Goal: Transaction & Acquisition: Purchase product/service

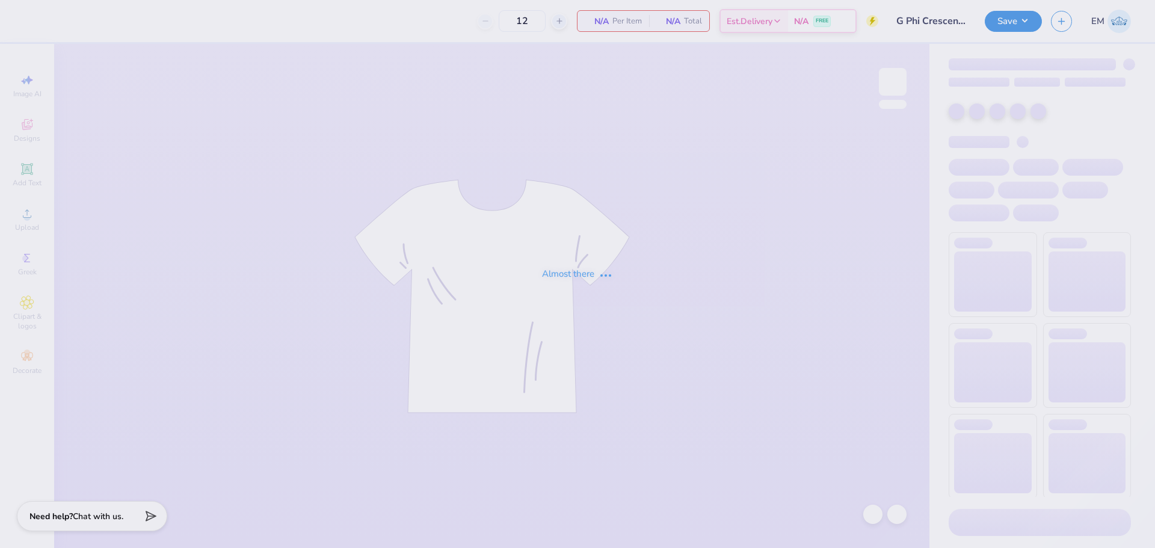
type input "126"
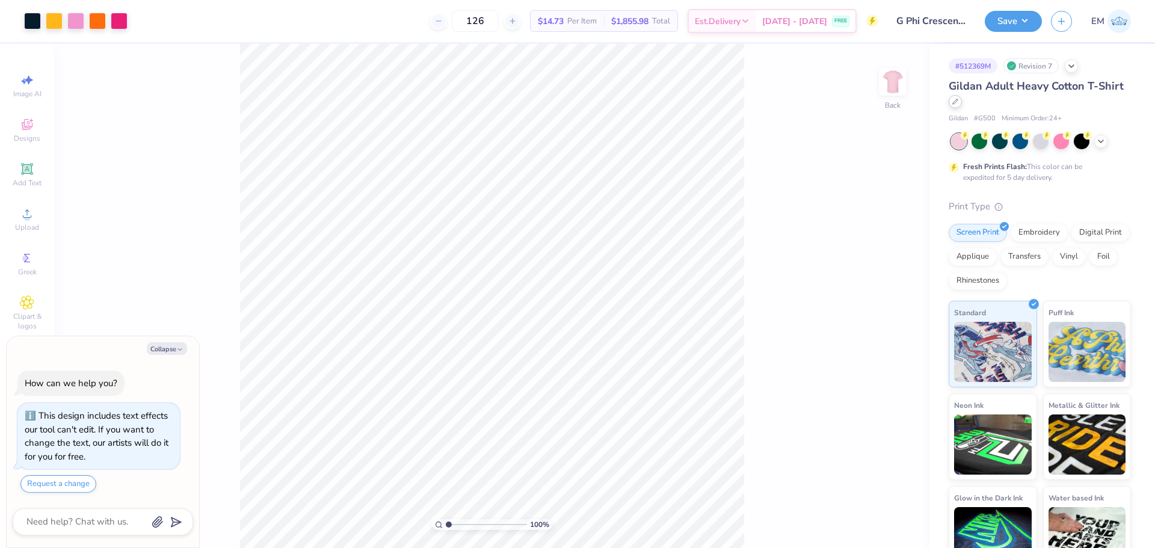
click at [958, 103] on icon at bounding box center [955, 102] width 6 height 6
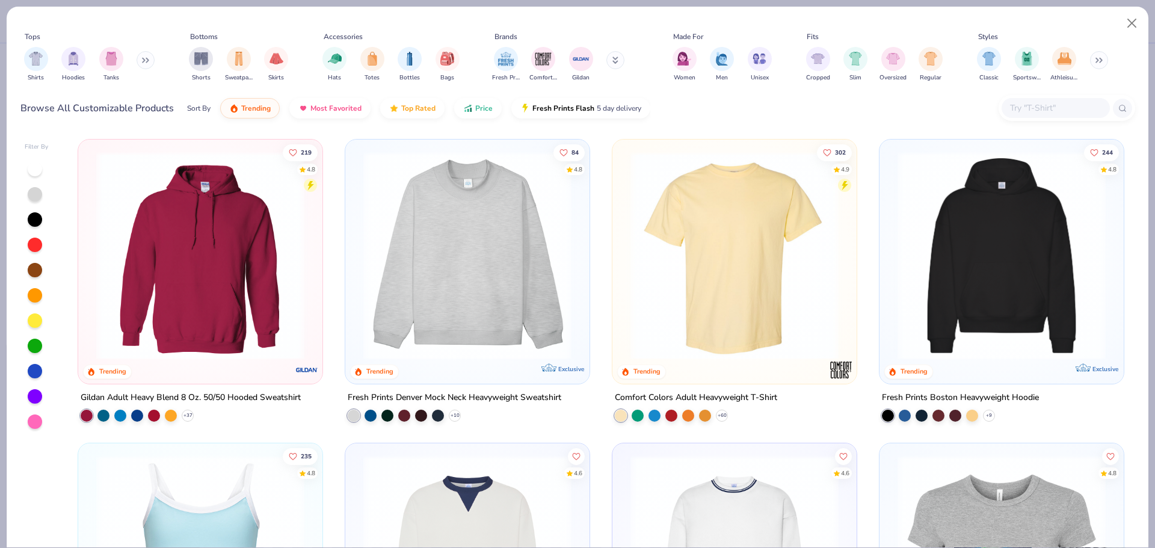
type textarea "x"
click at [1052, 111] on input "text" at bounding box center [1055, 108] width 93 height 14
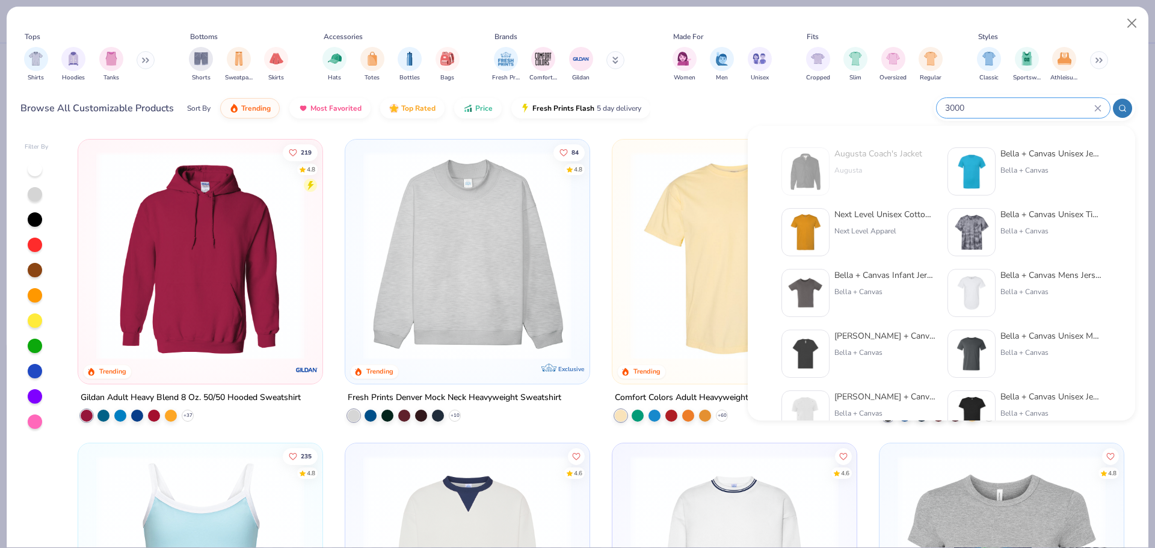
type input "3000"
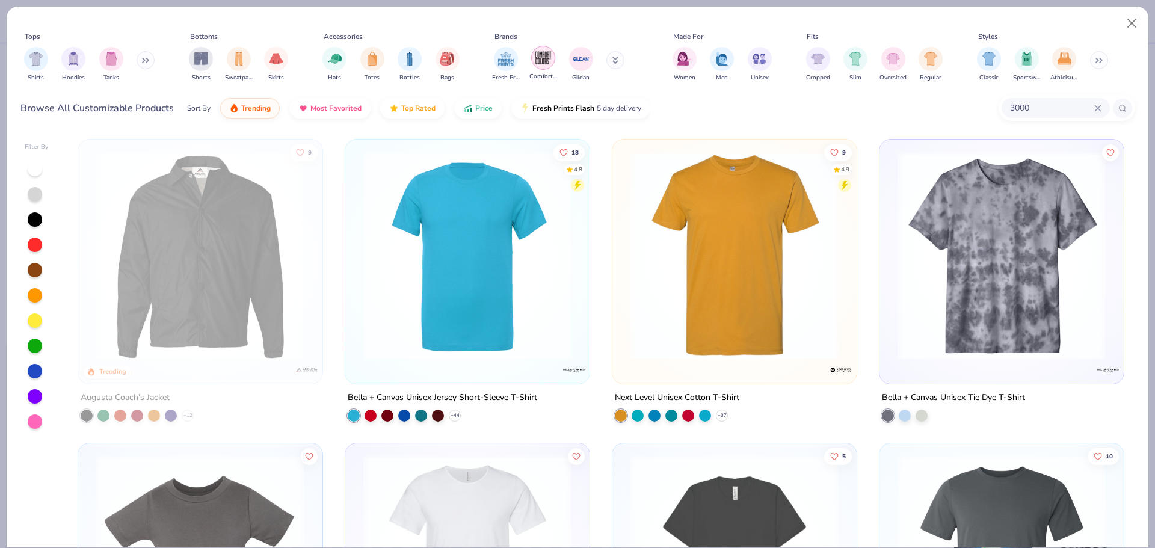
click at [582, 62] on img "filter for Gildan" at bounding box center [581, 59] width 18 height 18
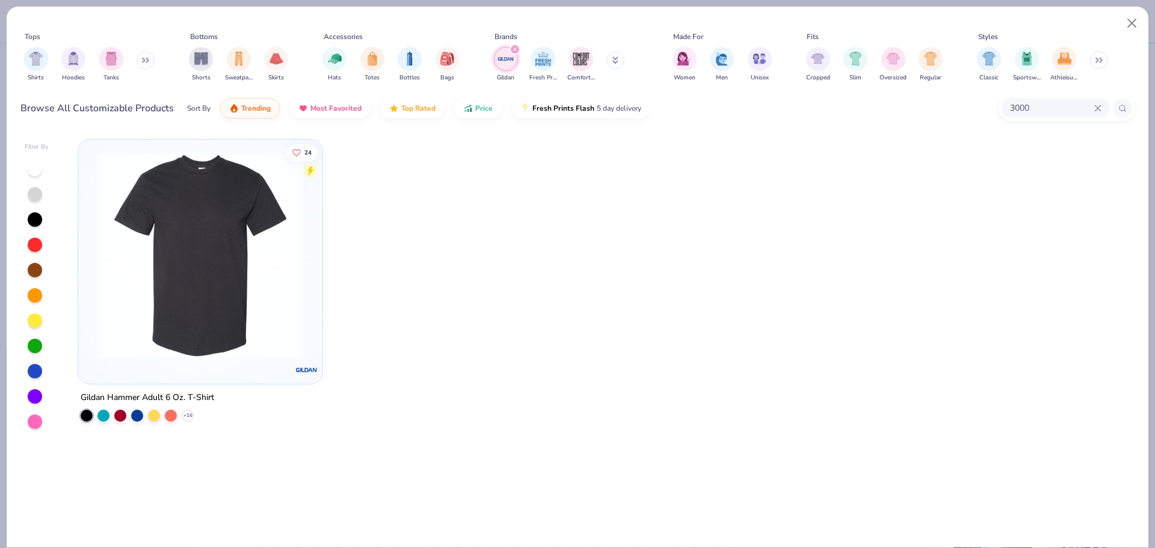
click at [250, 274] on img at bounding box center [200, 256] width 220 height 208
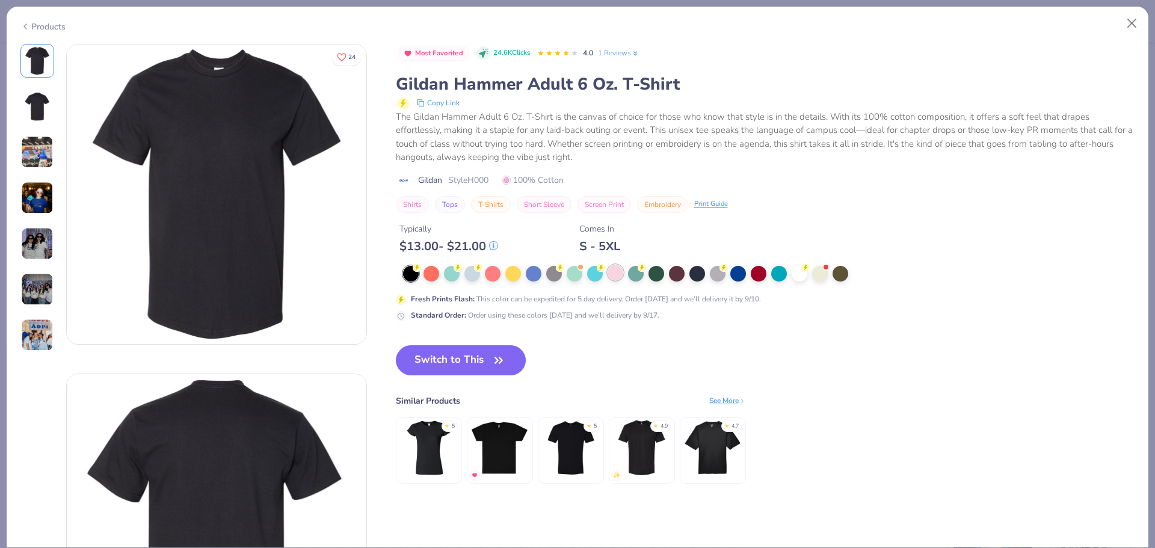
click at [612, 271] on div at bounding box center [615, 273] width 16 height 16
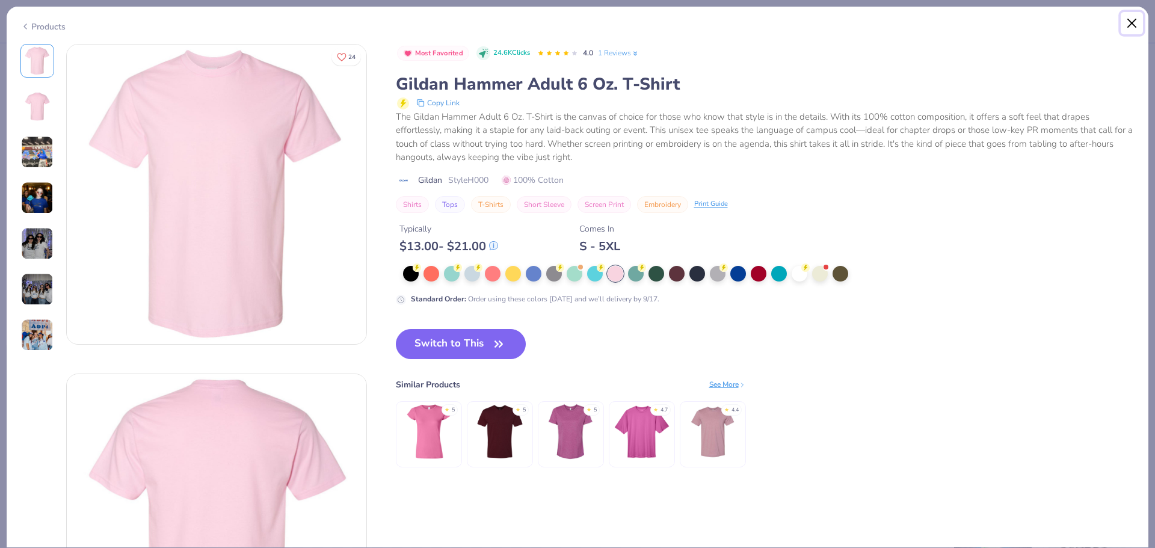
click at [1133, 20] on button "Close" at bounding box center [1131, 23] width 23 height 23
type textarea "x"
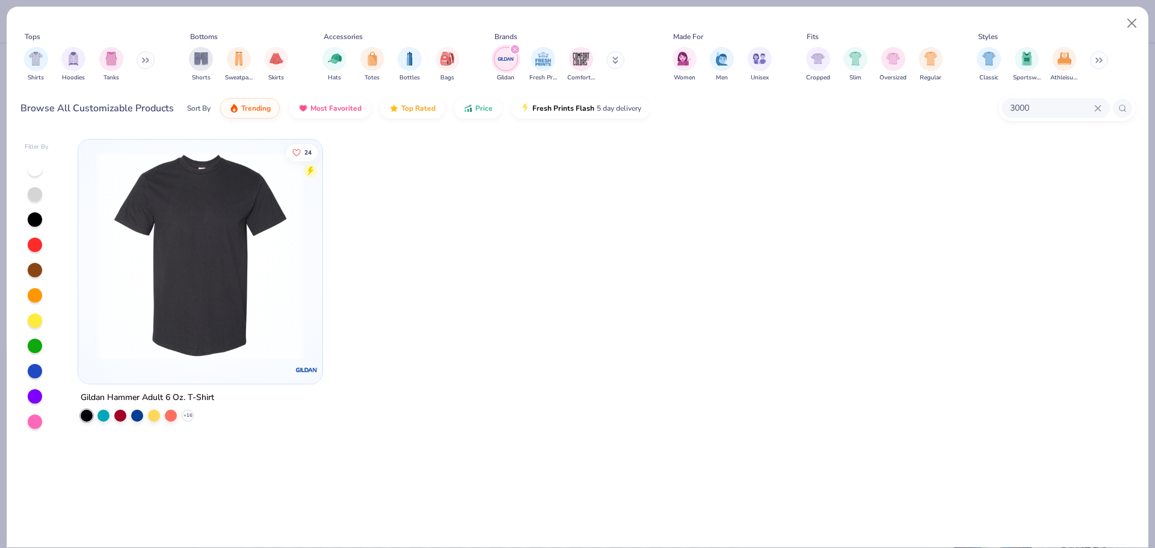
click at [1095, 106] on icon at bounding box center [1097, 107] width 5 height 5
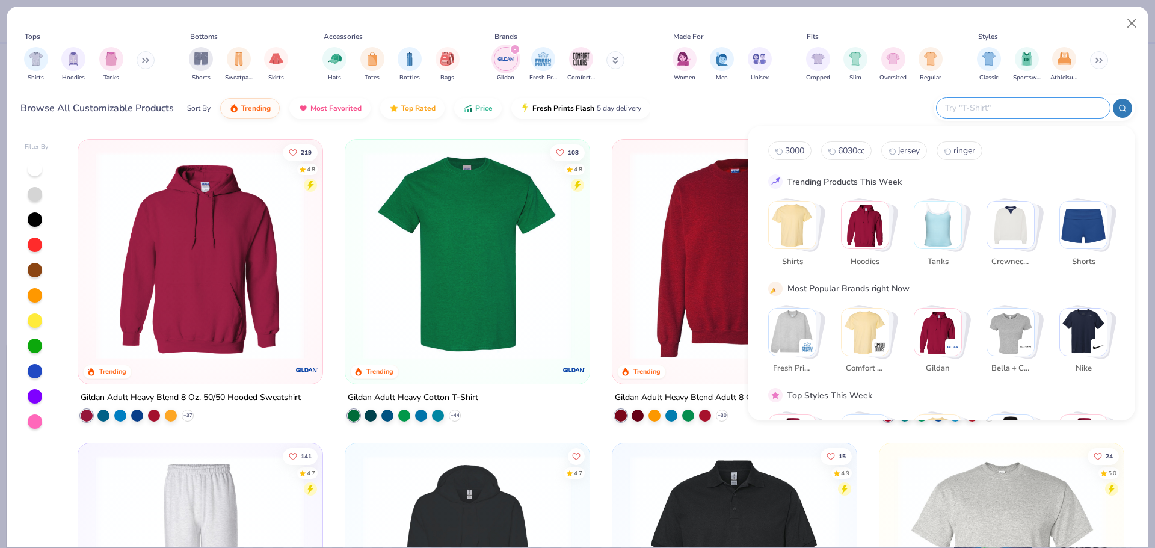
click at [1117, 110] on div at bounding box center [1122, 108] width 19 height 19
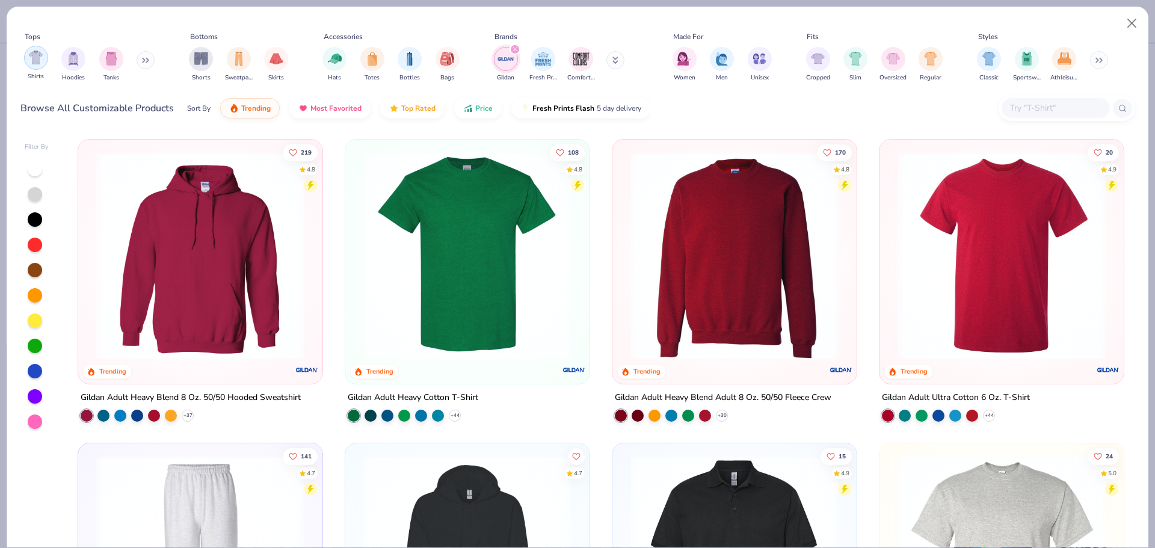
click at [33, 66] on div "filter for Shirts" at bounding box center [36, 58] width 24 height 24
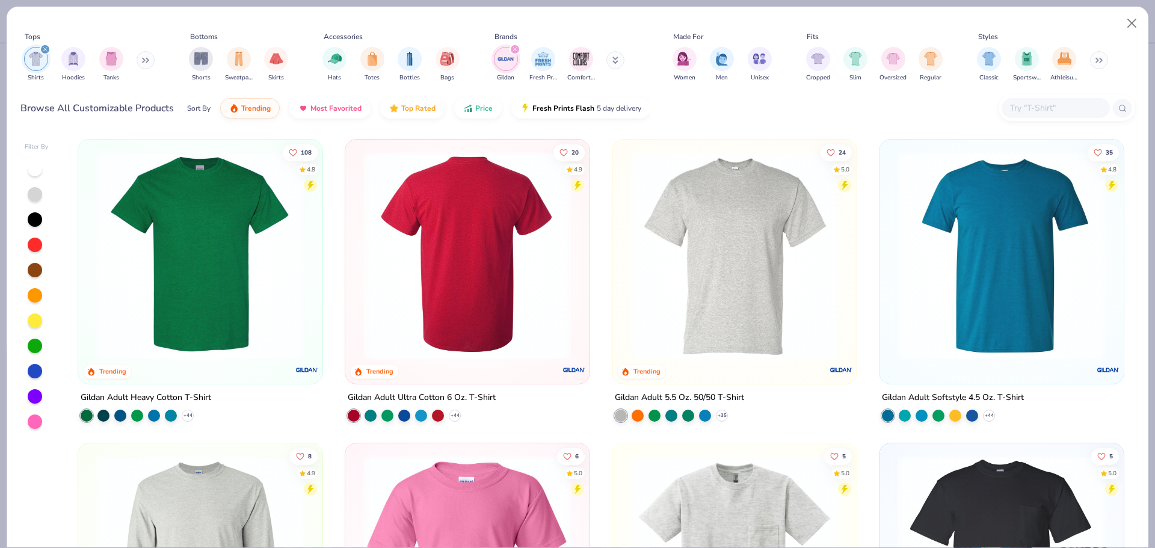
click at [456, 236] on img at bounding box center [467, 256] width 220 height 208
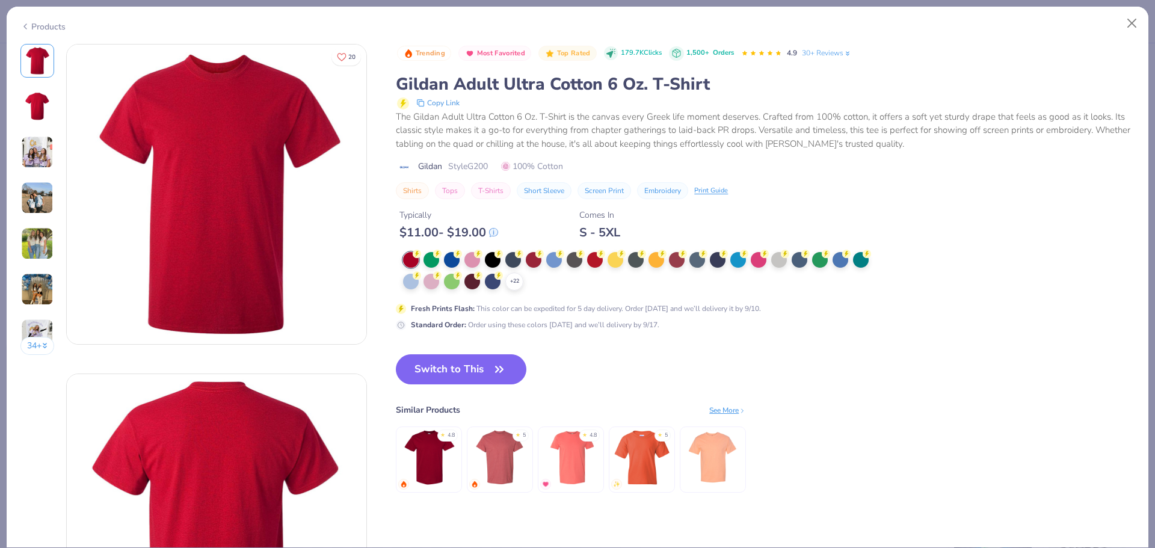
click at [45, 28] on div "Products" at bounding box center [42, 26] width 45 height 13
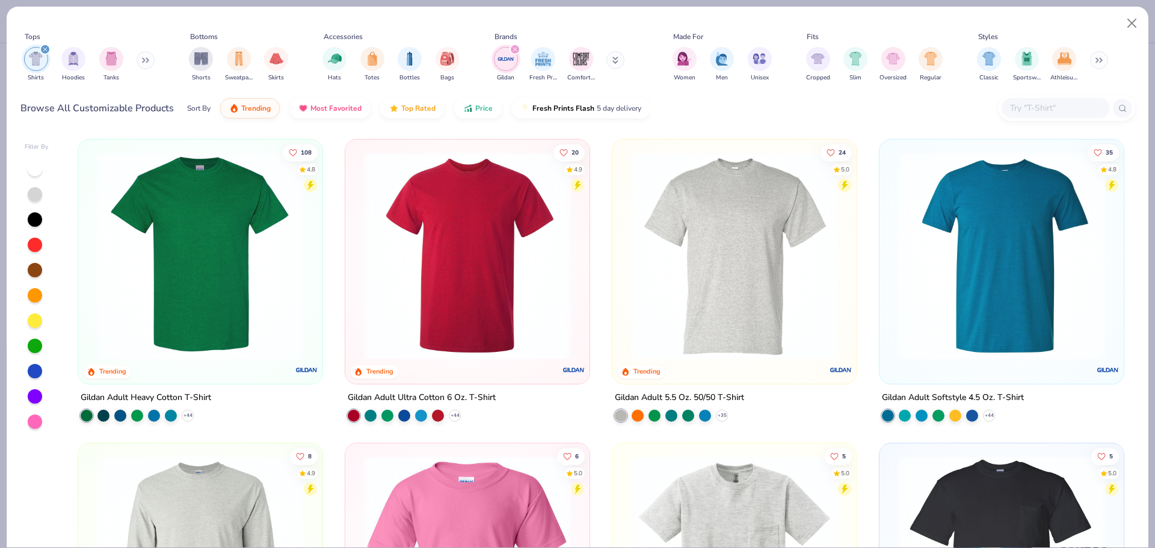
click at [959, 268] on img at bounding box center [1001, 256] width 220 height 208
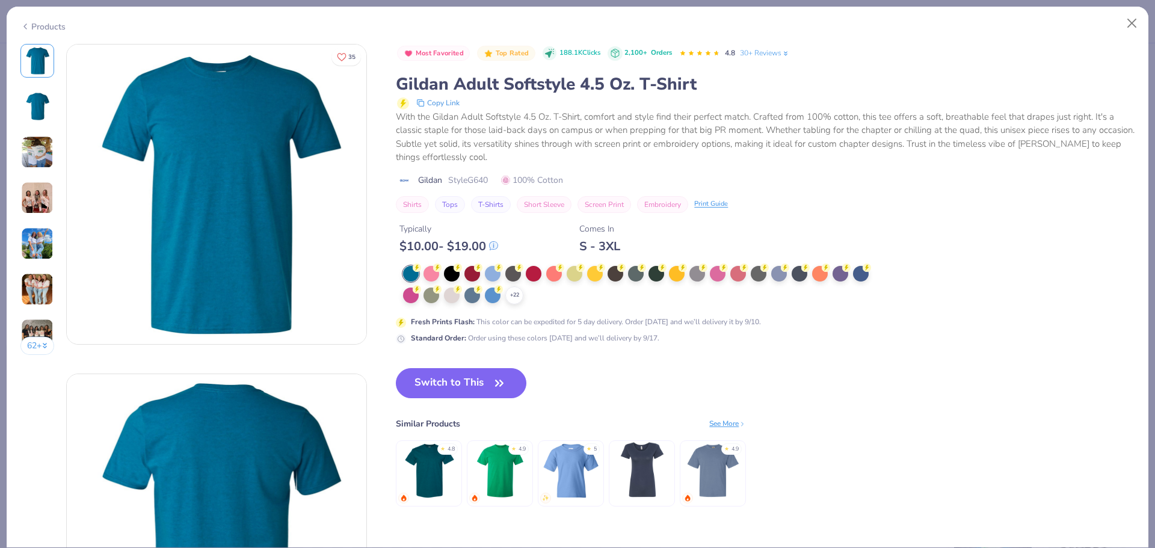
click at [48, 28] on div "Products" at bounding box center [42, 26] width 45 height 13
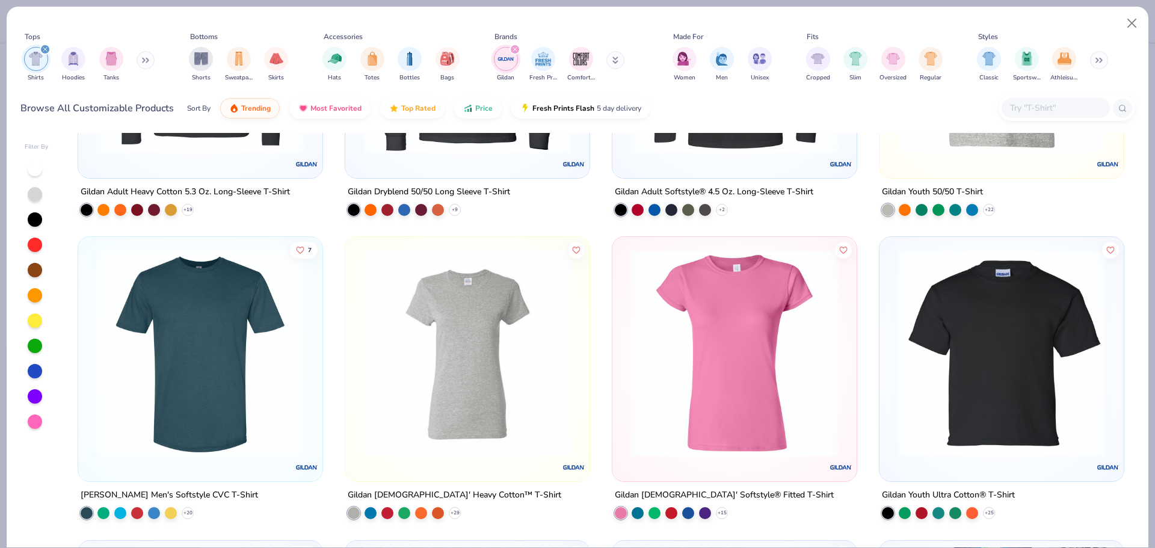
scroll to position [962, 0]
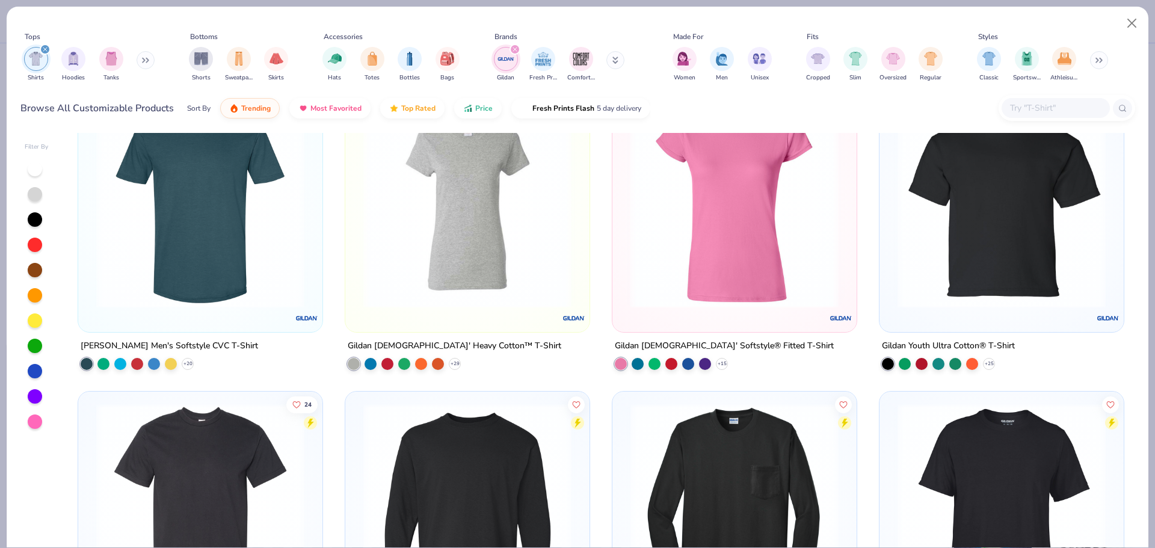
click at [624, 250] on img at bounding box center [514, 204] width 220 height 208
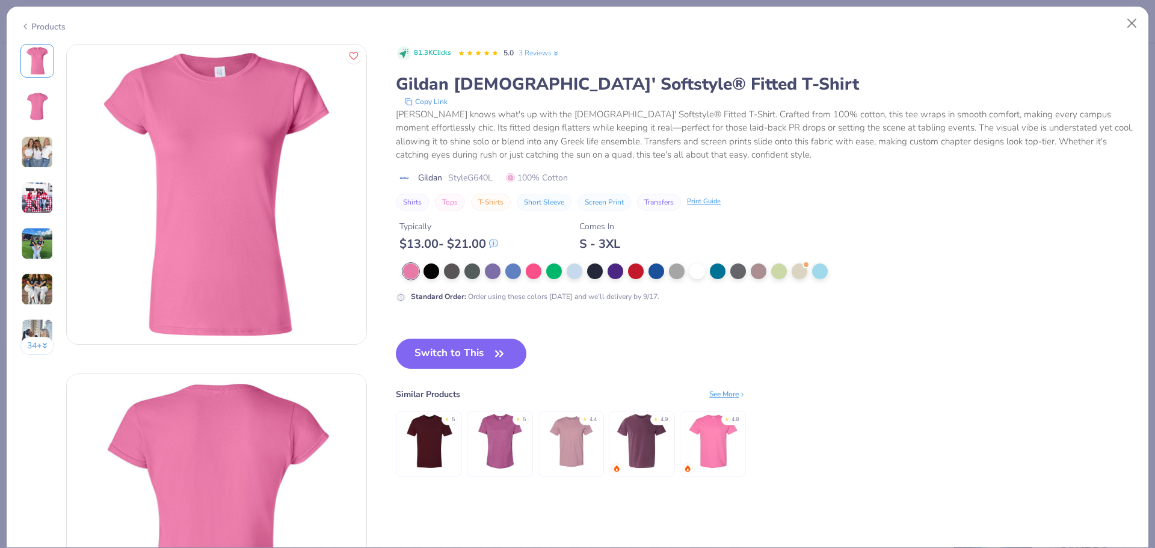
click at [46, 25] on div "Products" at bounding box center [42, 26] width 45 height 13
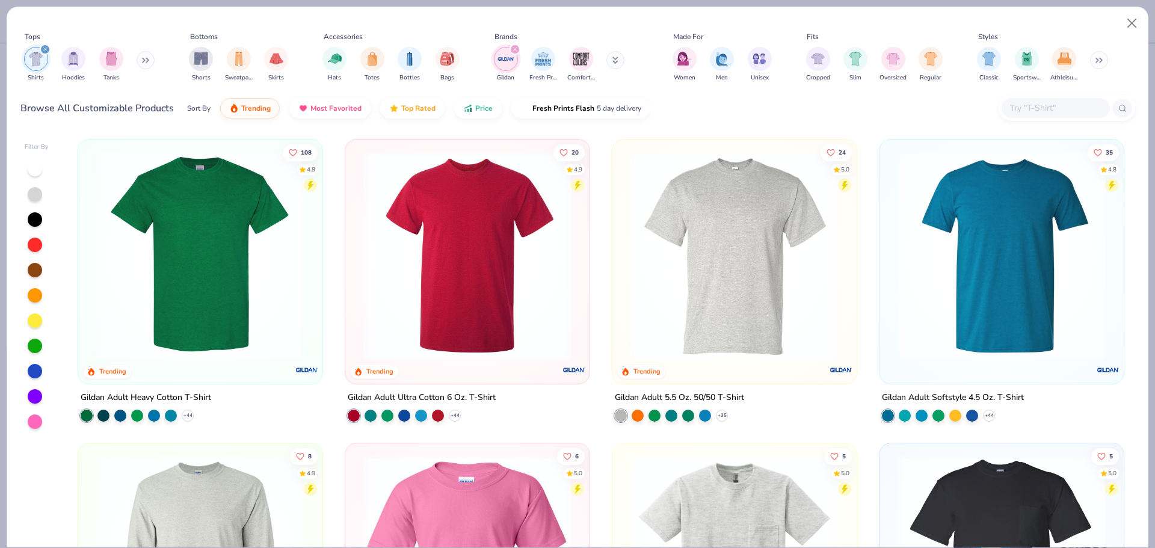
click at [512, 48] on icon "filter for Gildan" at bounding box center [514, 49] width 5 height 5
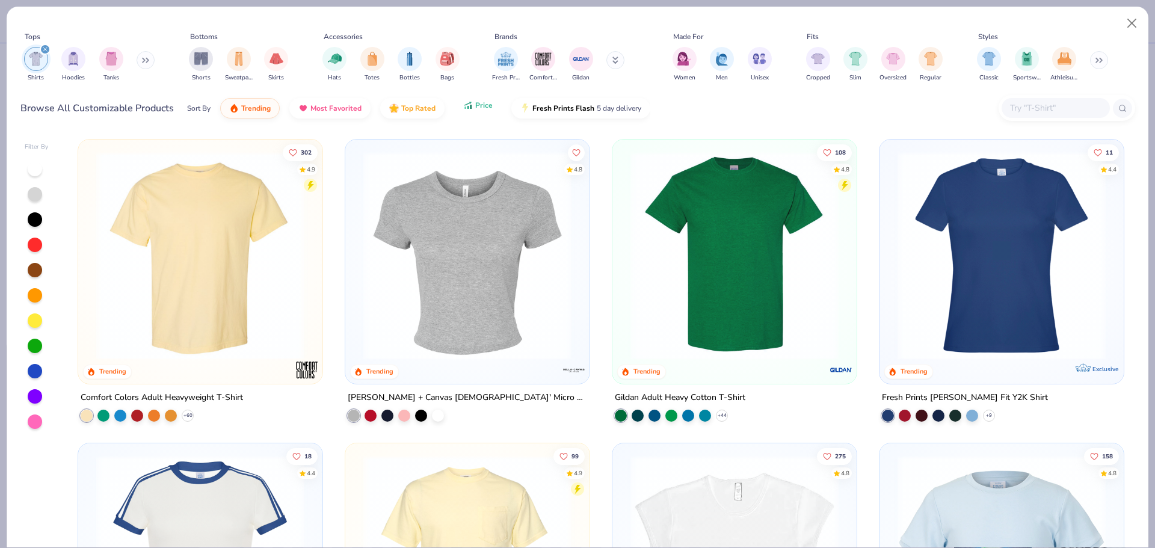
click at [478, 109] on span "Price" at bounding box center [483, 105] width 17 height 10
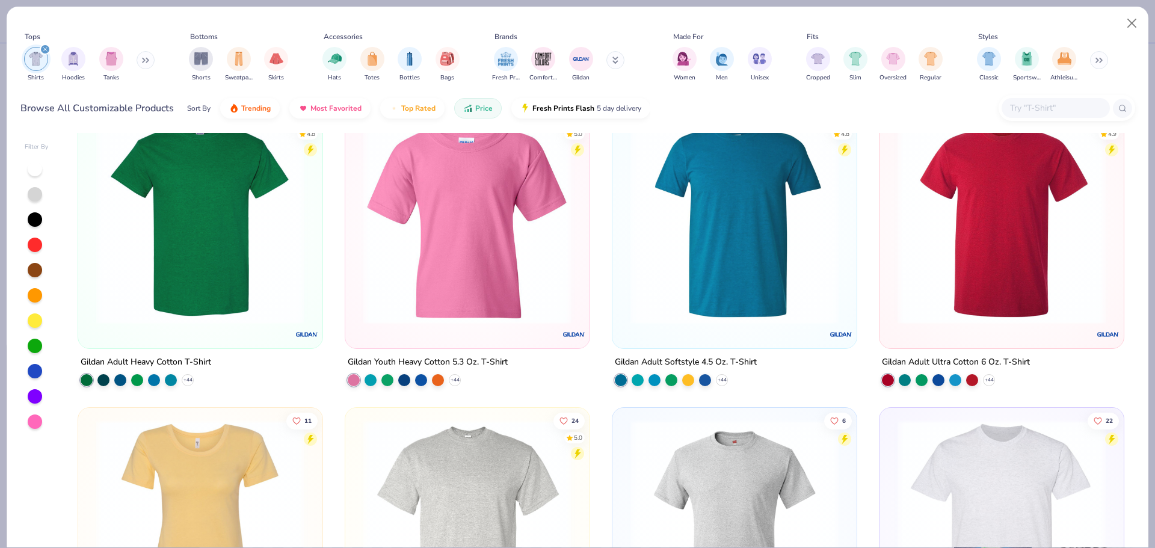
scroll to position [241, 0]
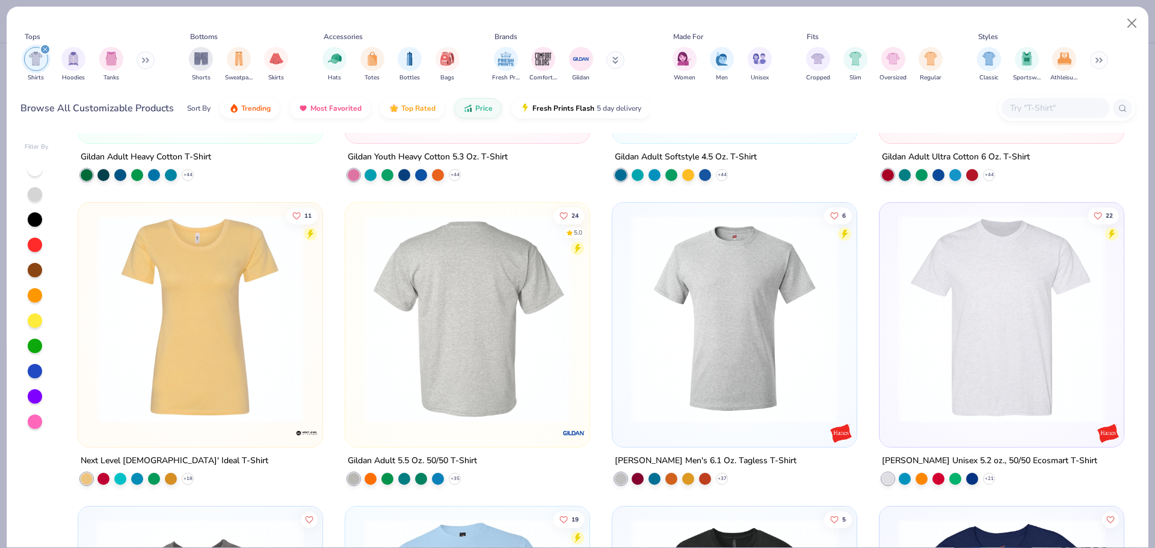
click at [523, 309] on img at bounding box center [467, 319] width 220 height 208
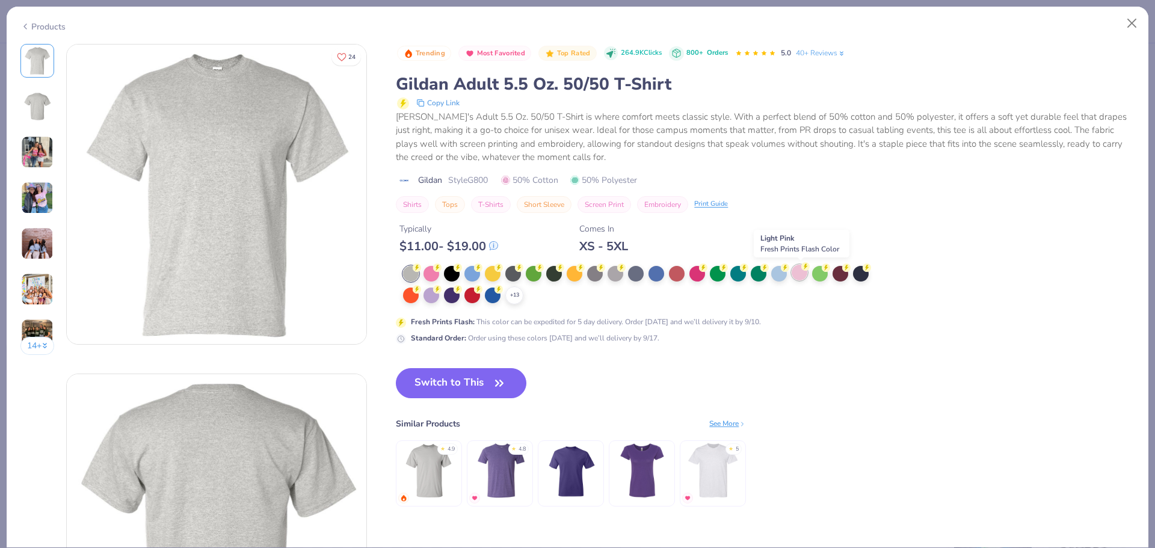
click at [801, 269] on div at bounding box center [799, 273] width 16 height 16
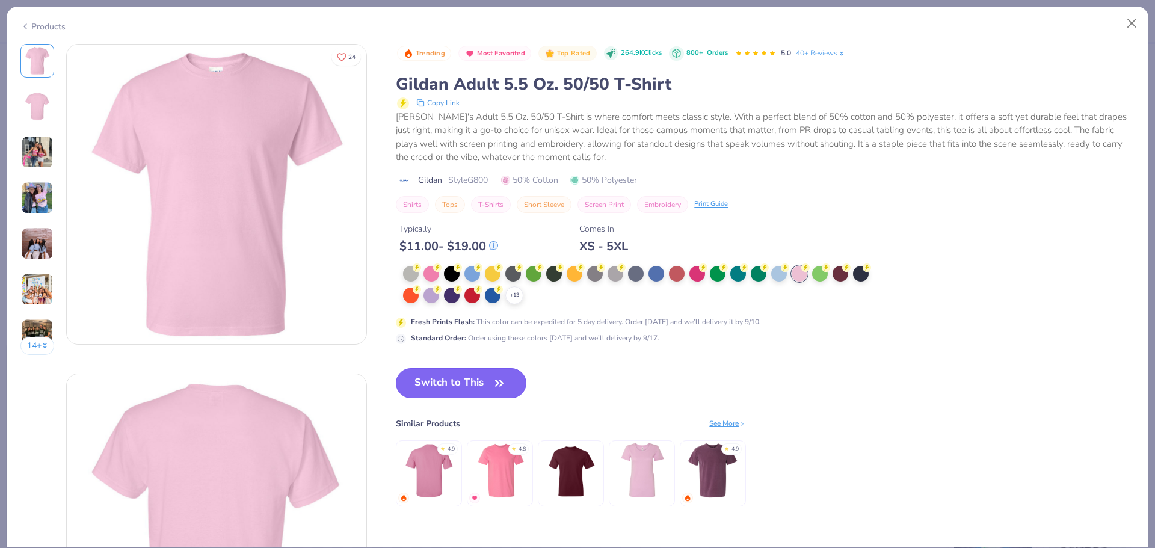
click at [508, 380] on icon "button" at bounding box center [499, 383] width 17 height 17
type textarea "x"
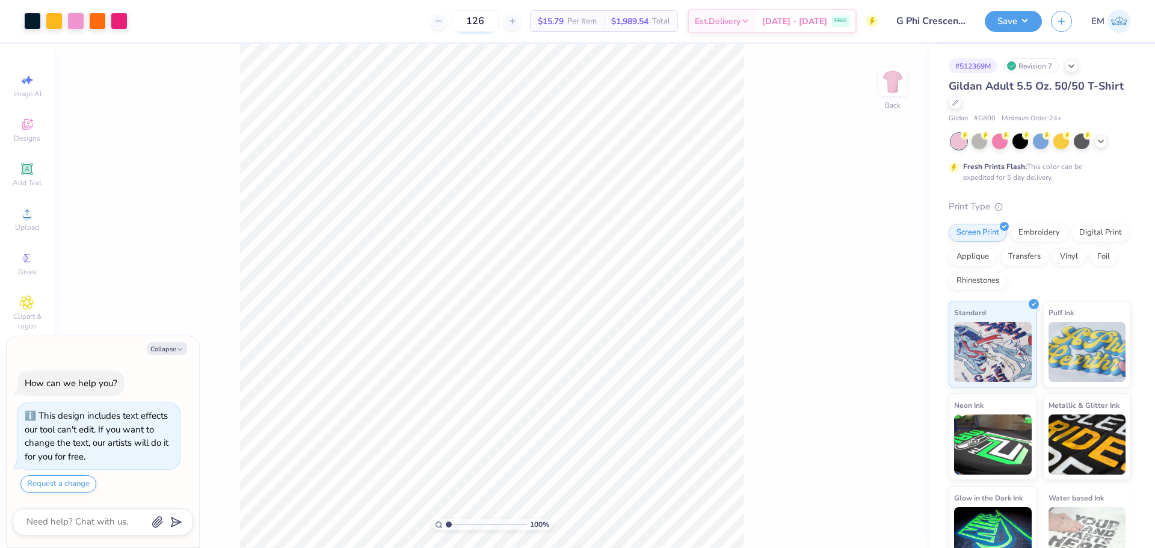
drag, startPoint x: 502, startPoint y: 22, endPoint x: 490, endPoint y: 23, distance: 11.6
click at [490, 23] on input "126" at bounding box center [475, 21] width 47 height 22
type input "141"
